Goal: Navigation & Orientation: Understand site structure

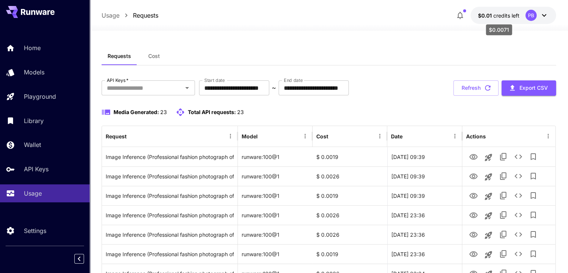
click at [500, 12] on span "credits left" at bounding box center [506, 15] width 26 height 6
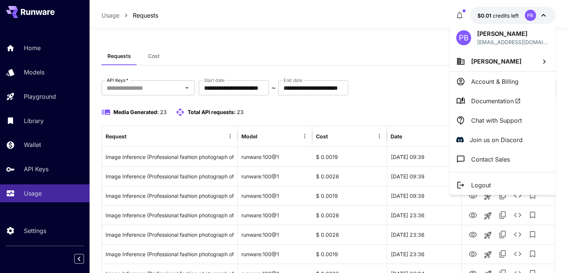
click at [500, 12] on div at bounding box center [286, 136] width 573 height 273
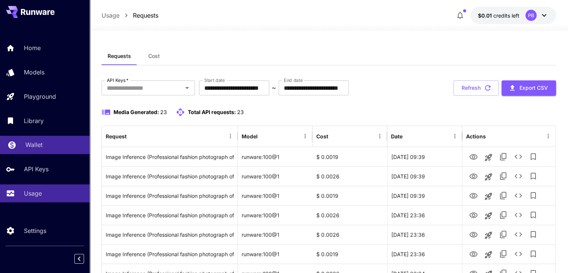
click at [42, 143] on p "Wallet" at bounding box center [33, 144] width 17 height 9
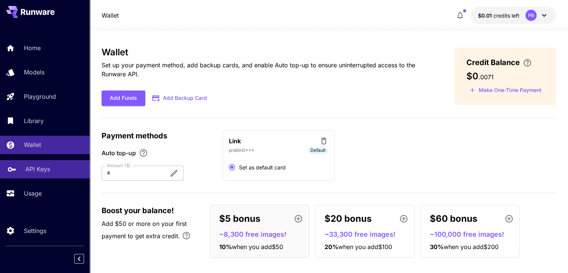
click at [34, 177] on link "API Keys" at bounding box center [45, 169] width 90 height 18
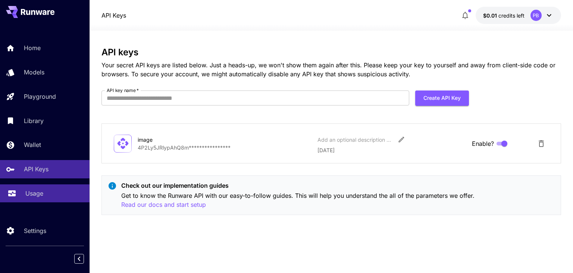
click at [27, 202] on link "Usage" at bounding box center [45, 193] width 90 height 18
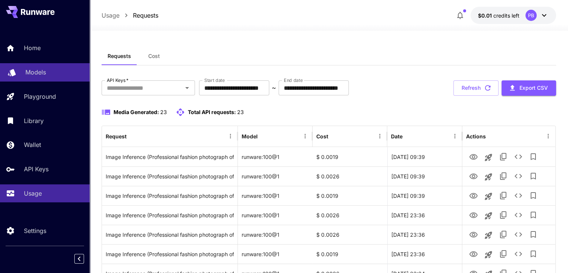
click at [42, 69] on p "Models" at bounding box center [35, 72] width 21 height 9
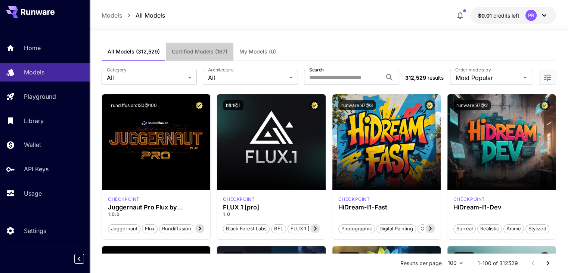
click at [203, 51] on span "Certified Models (167)" at bounding box center [200, 51] width 56 height 7
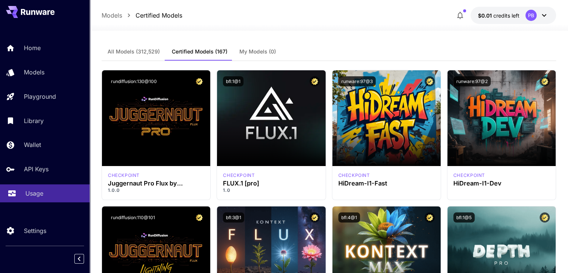
click at [25, 198] on p "Usage" at bounding box center [34, 193] width 18 height 9
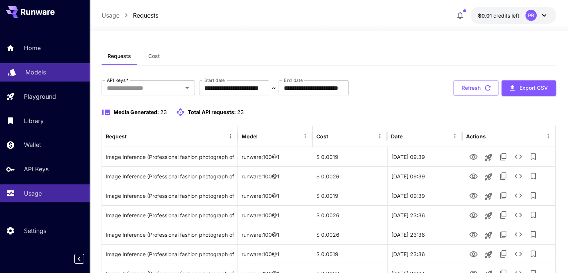
click at [41, 78] on link "Models" at bounding box center [45, 72] width 90 height 18
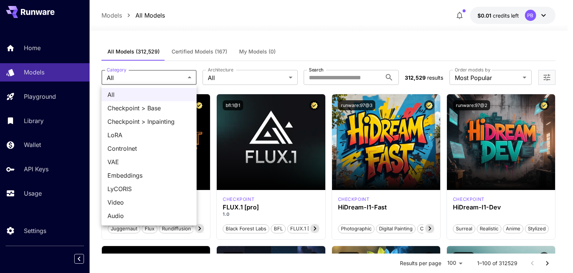
click at [336, 50] on div at bounding box center [286, 136] width 573 height 273
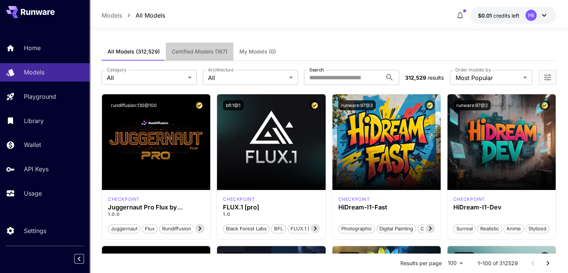
click at [203, 48] on span "Certified Models (167)" at bounding box center [200, 51] width 56 height 7
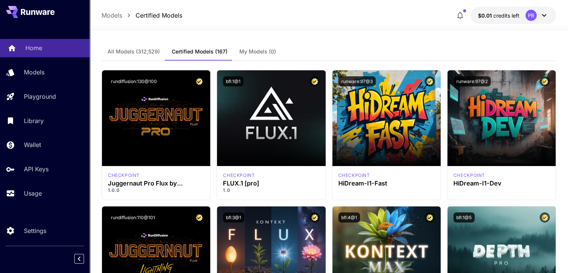
click at [39, 49] on p "Home" at bounding box center [33, 47] width 17 height 9
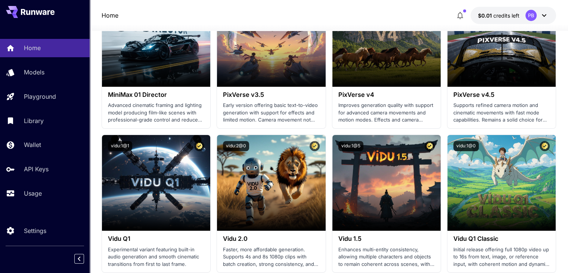
scroll to position [651, 0]
